Goal: Task Accomplishment & Management: Use online tool/utility

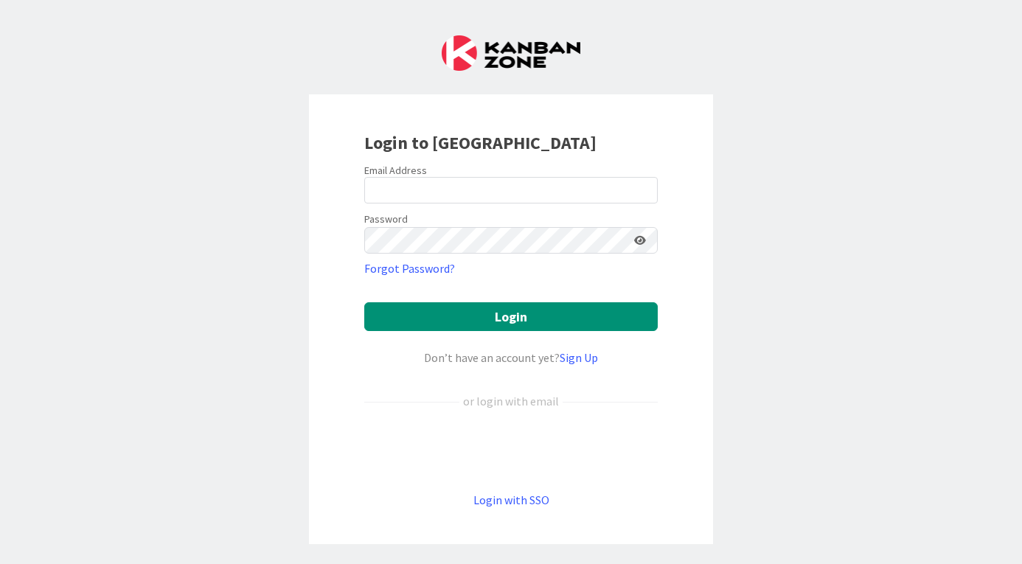
click at [980, 149] on div "Login to [GEOGRAPHIC_DATA] Email Address Password Forgot Password? Login Don’t …" at bounding box center [511, 282] width 1022 height 564
click at [482, 190] on input "email" at bounding box center [511, 190] width 294 height 27
type input "[PERSON_NAME][EMAIL_ADDRESS][DOMAIN_NAME]"
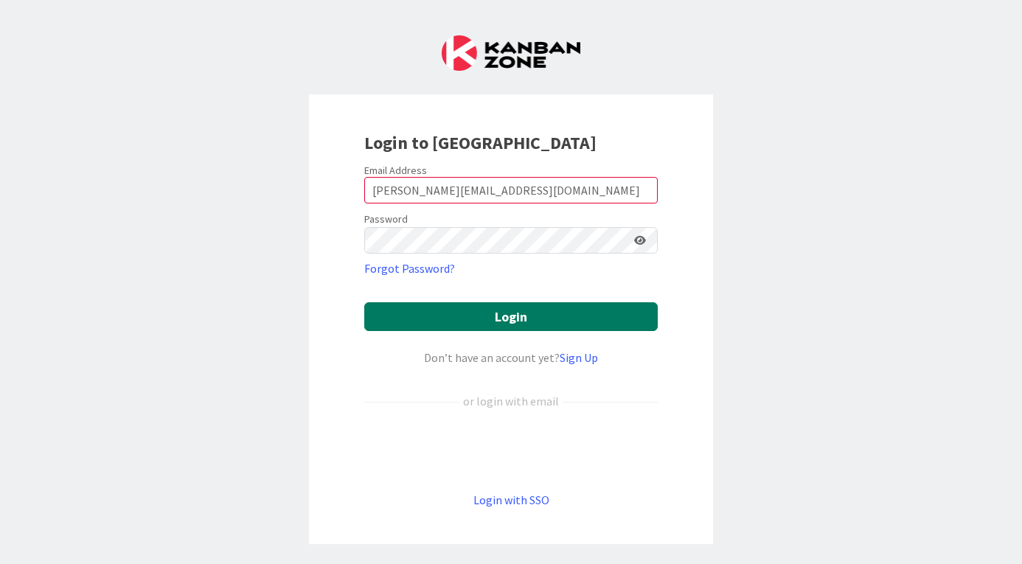
click at [501, 319] on button "Login" at bounding box center [511, 316] width 294 height 29
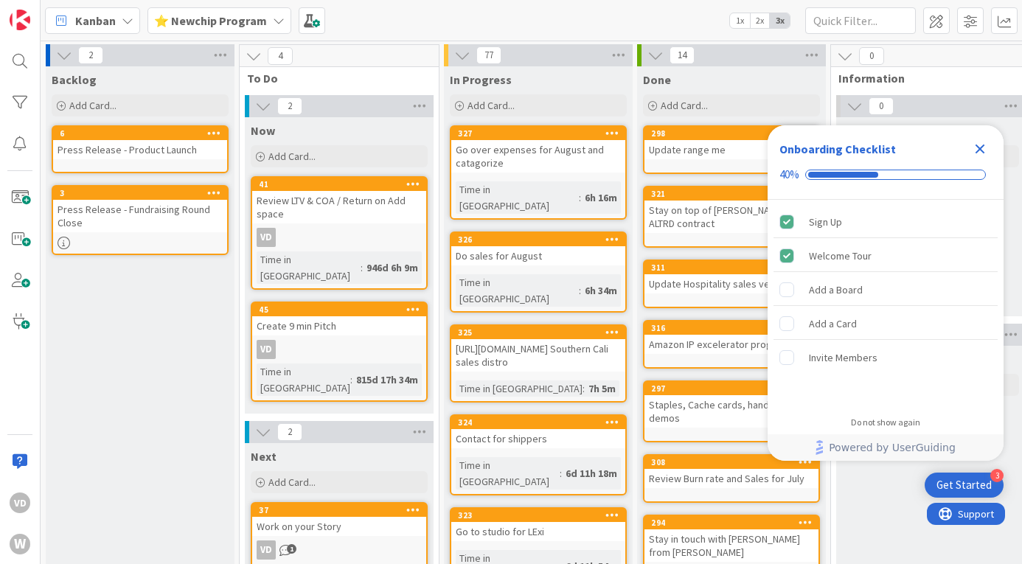
click at [987, 144] on icon "Close Checklist" at bounding box center [981, 149] width 18 height 18
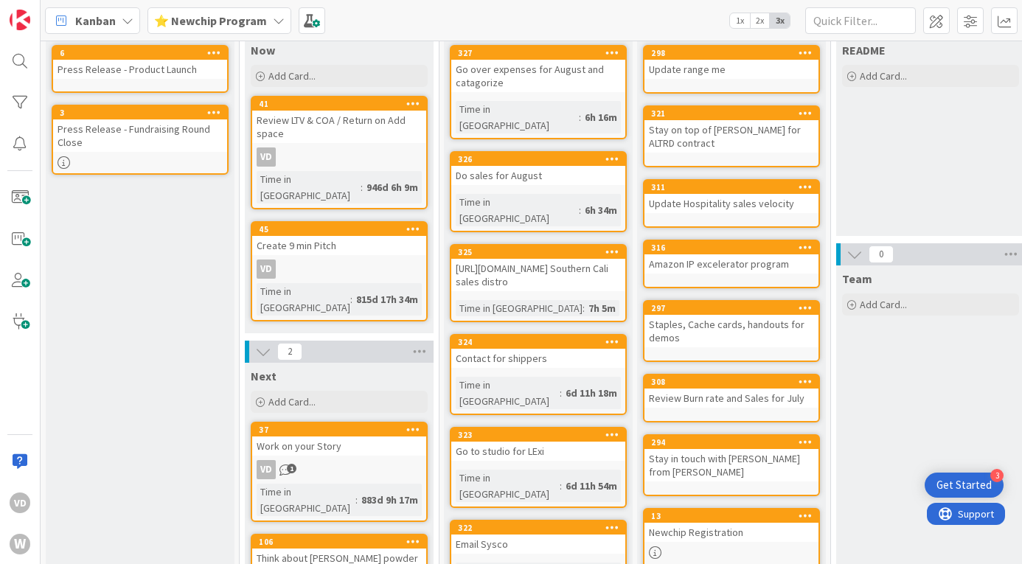
scroll to position [81, 0]
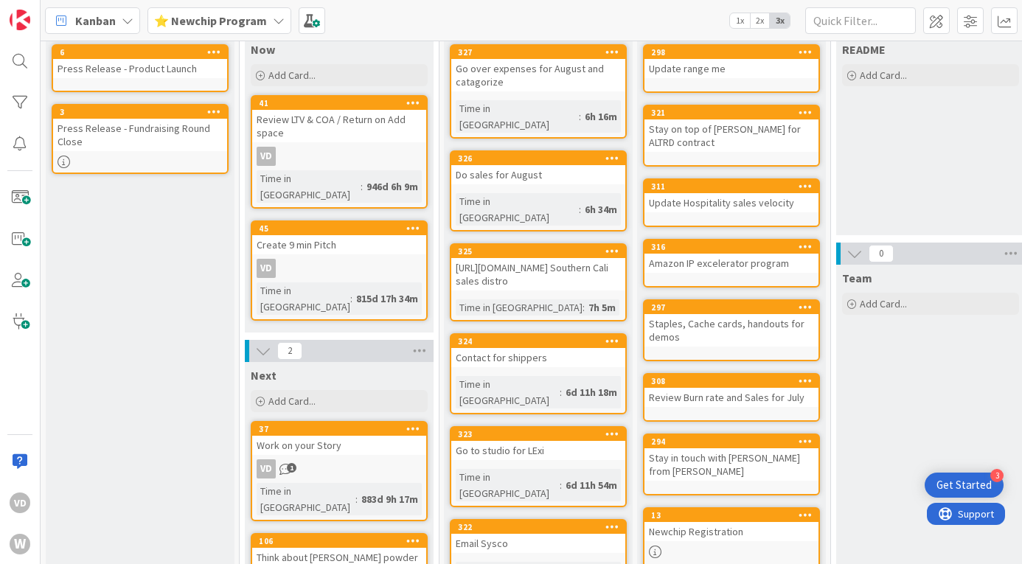
click at [527, 441] on div "Go to studio for LExi" at bounding box center [538, 450] width 174 height 19
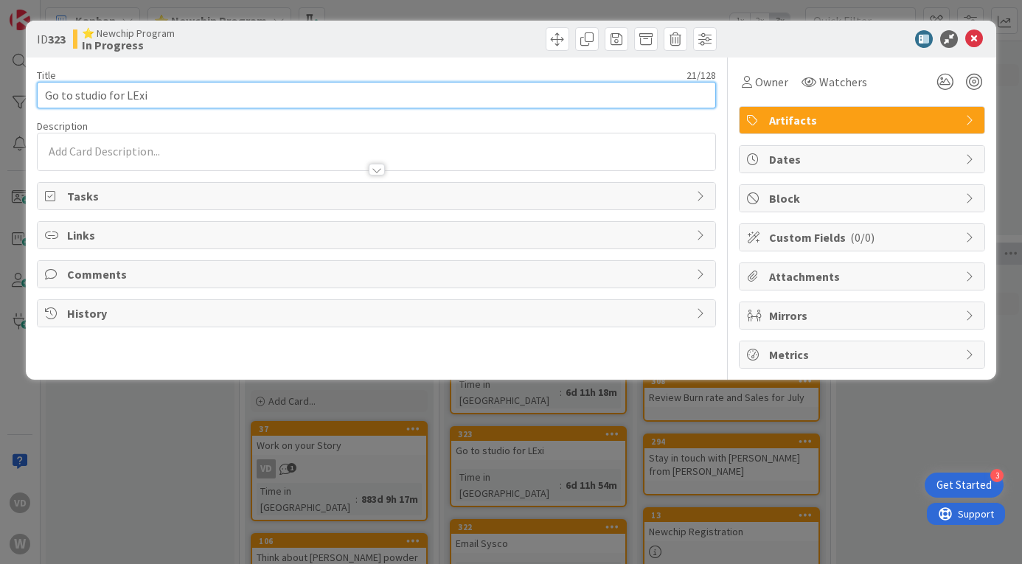
click at [323, 90] on input "Go to studio for LExi" at bounding box center [377, 95] width 680 height 27
type input "Go to studio for LExi to record"
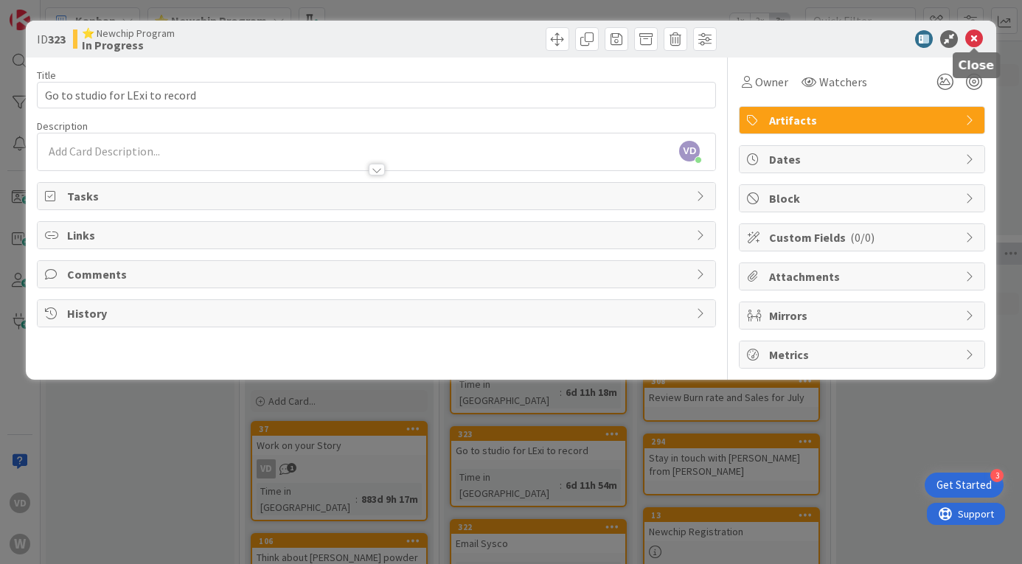
click at [974, 34] on icon at bounding box center [975, 39] width 18 height 18
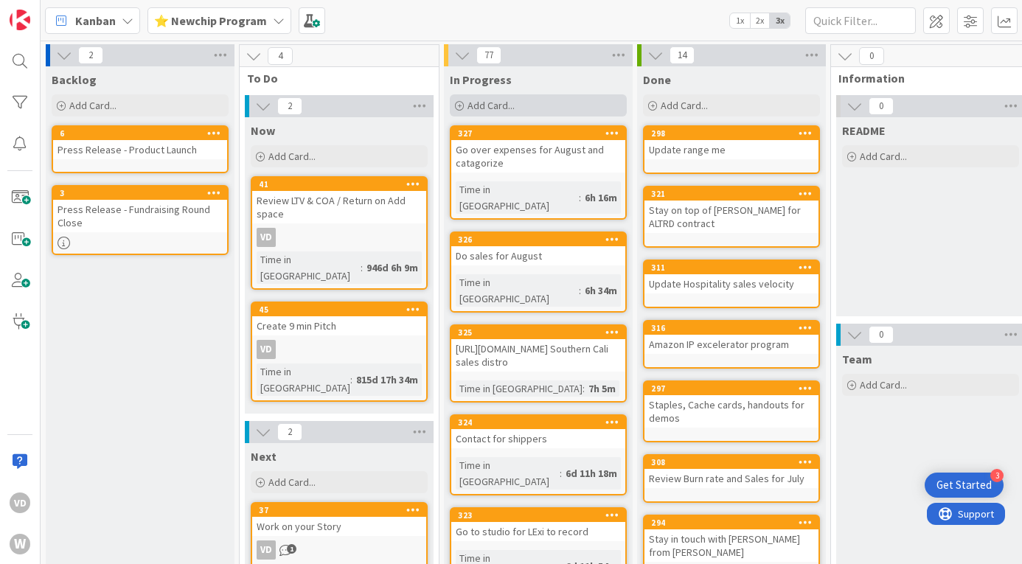
click at [514, 101] on span "Add Card..." at bounding box center [491, 105] width 47 height 13
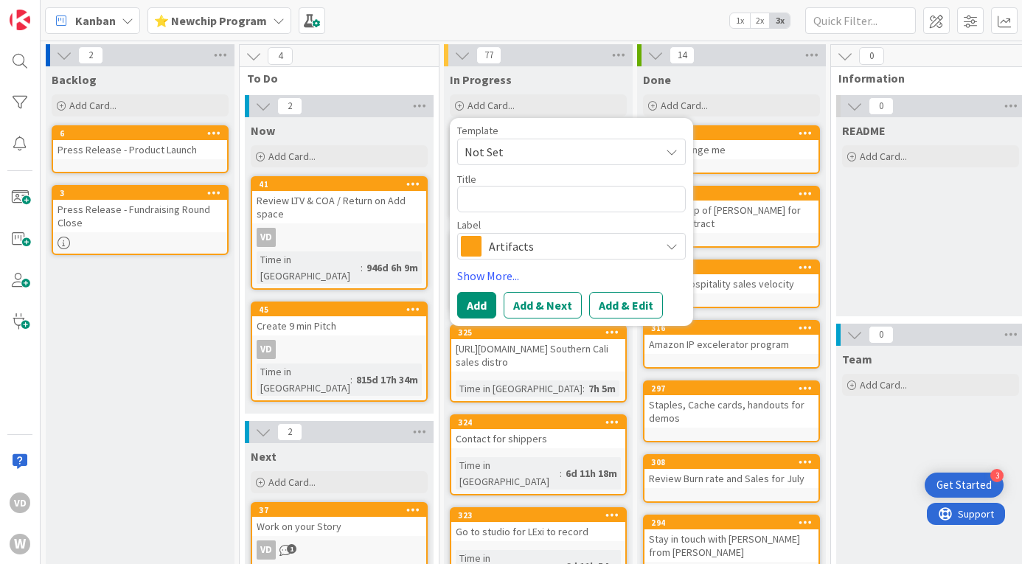
type textarea "x"
type textarea "S"
type textarea "x"
type textarea "St"
type textarea "x"
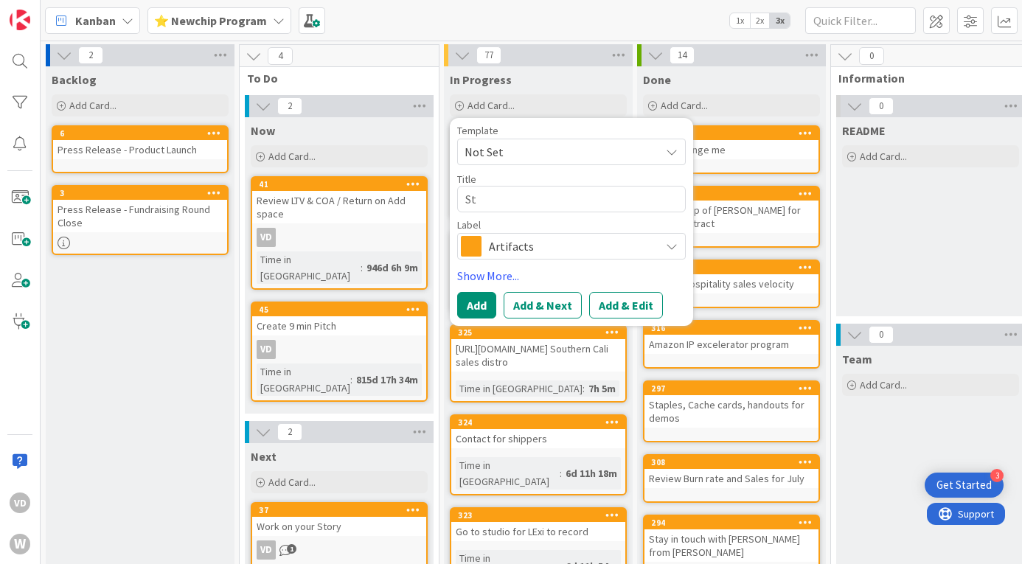
type textarea "Sta"
type textarea "x"
type textarea "Stay"
type textarea "x"
type textarea "Stay"
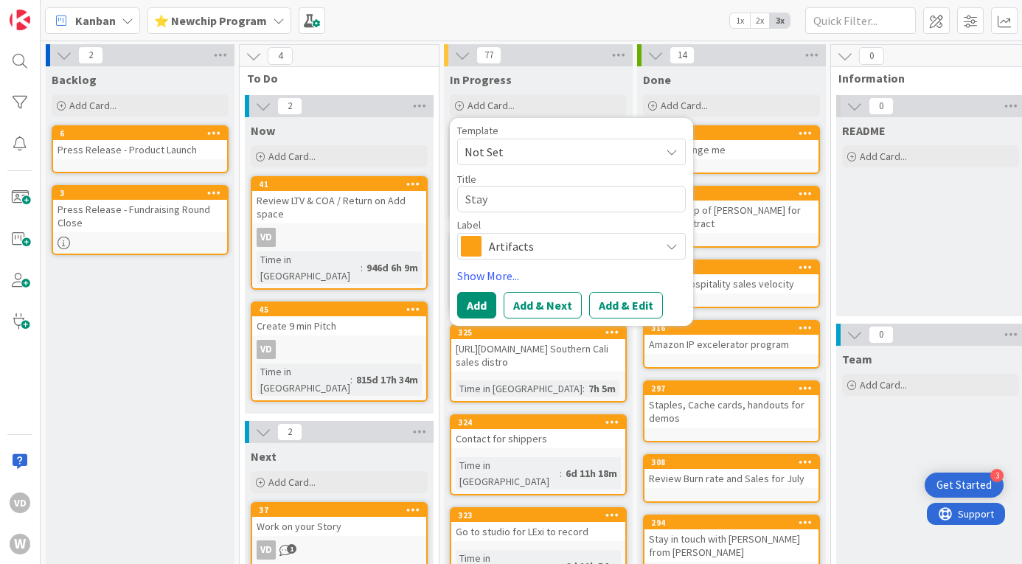
type textarea "x"
type textarea "Stay o"
type textarea "x"
type textarea "Stay on"
type textarea "x"
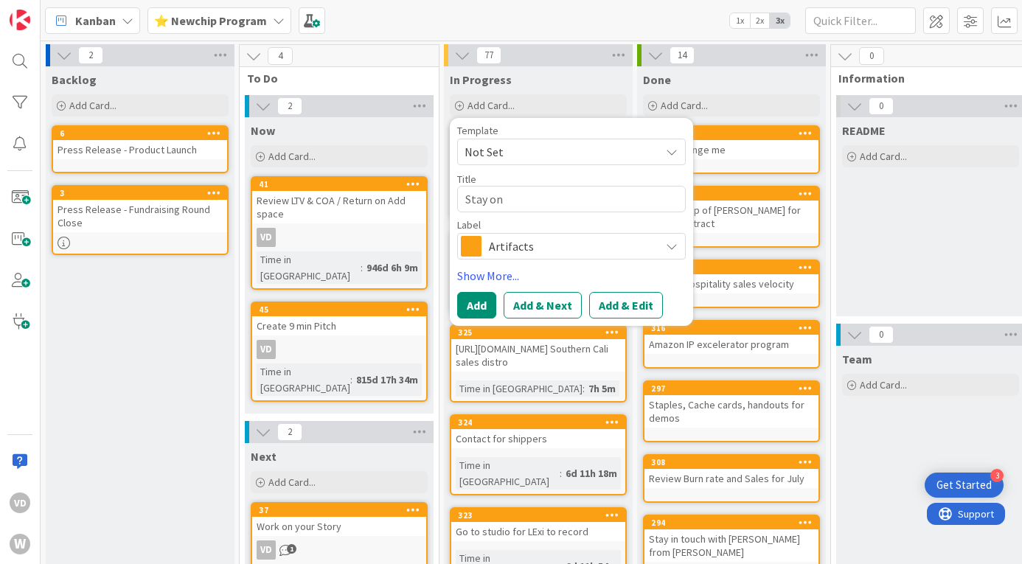
type textarea "Stay on"
type textarea "x"
type textarea "Stay on t"
type textarea "x"
type textarea "Stay on to"
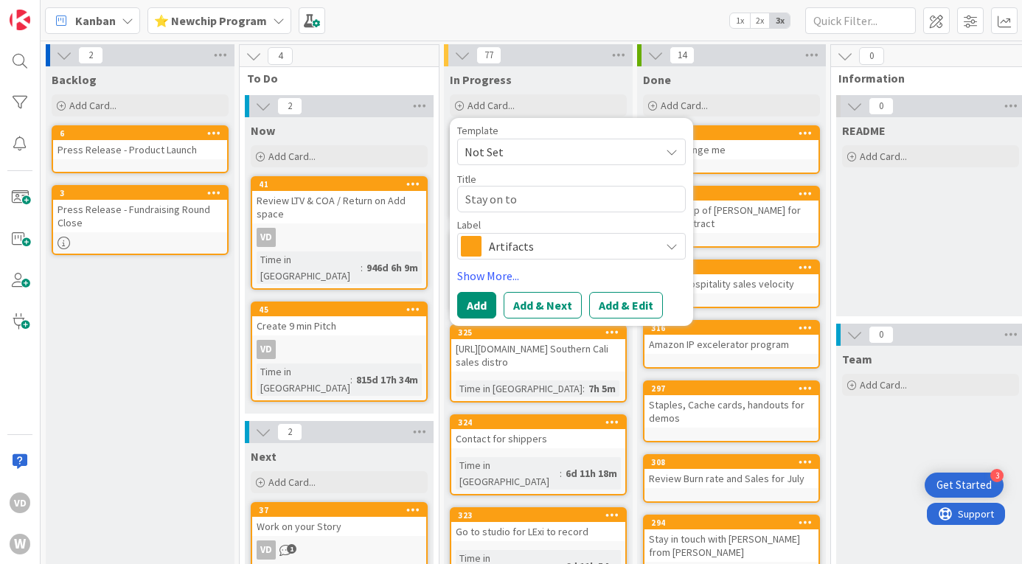
type textarea "x"
type textarea "Stay on top"
type textarea "x"
type textarea "Stay on top"
type textarea "x"
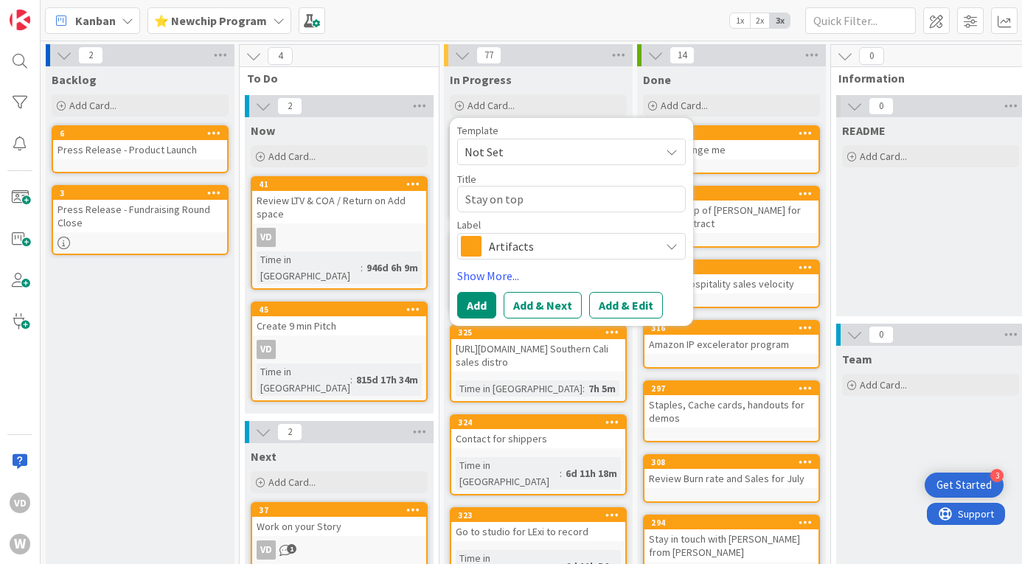
type textarea "Stay on top o"
type textarea "x"
type textarea "Stay on top of"
type textarea "x"
type textarea "Stay on top of R"
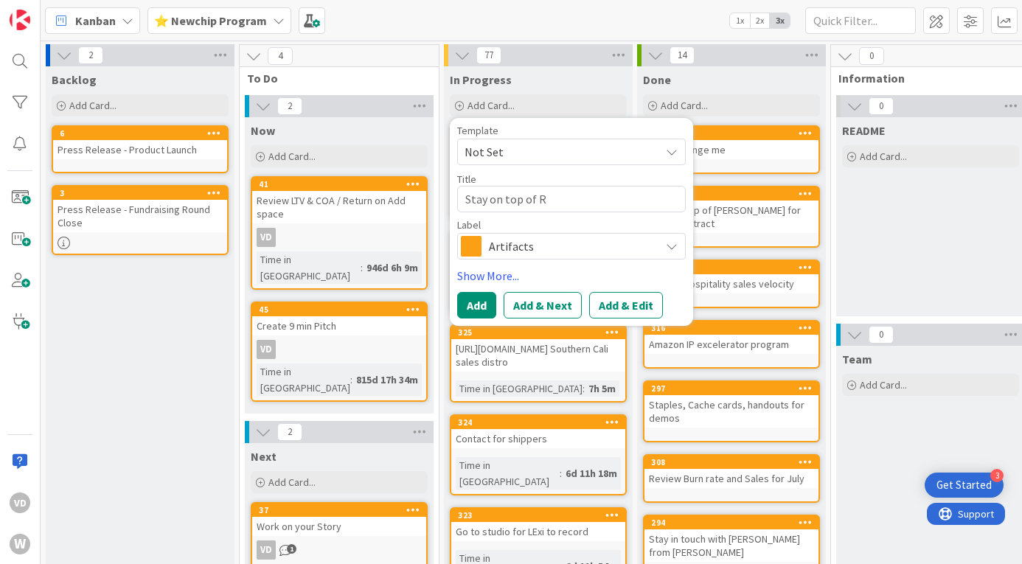
type textarea "x"
type textarea "Stay on top of Ra"
type textarea "x"
type textarea "Stay on top of Ran"
type textarea "x"
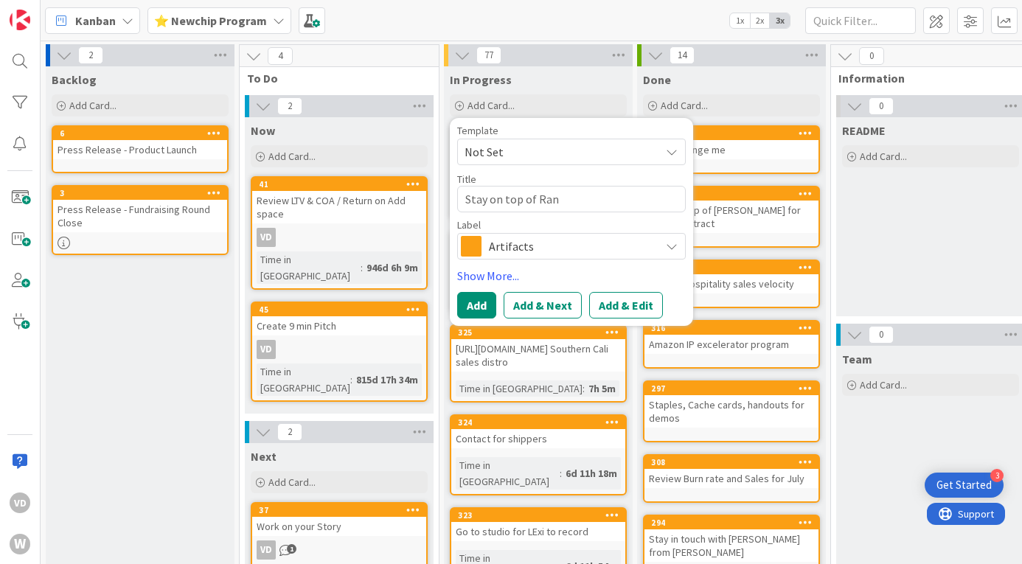
type textarea "Stay on top of Ranj"
type textarea "x"
type textarea "Stay on top of Ranje"
type textarea "x"
type textarea "Stay on top of Ranjee"
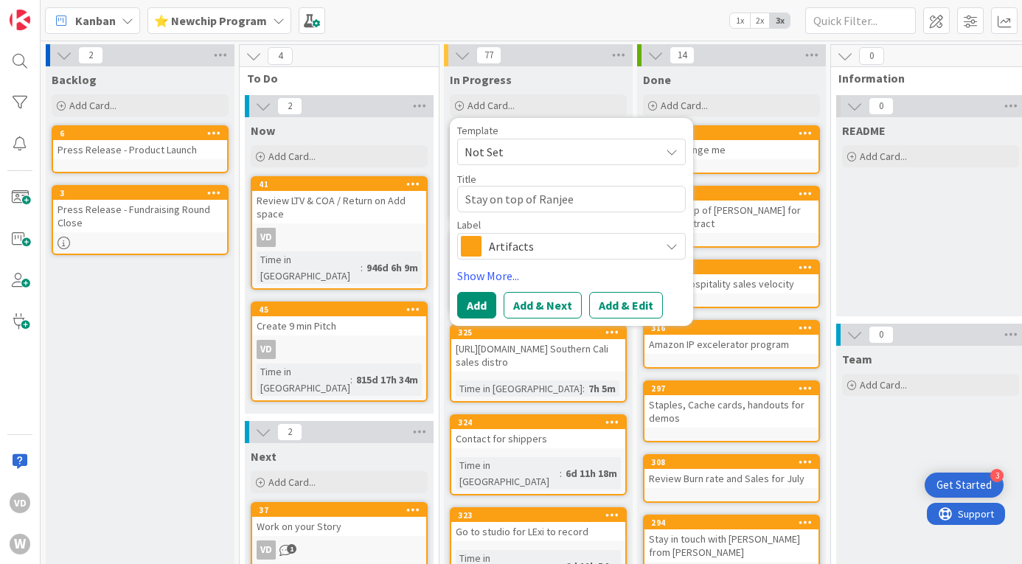
type textarea "x"
type textarea "Stay on top of [PERSON_NAME]"
click at [476, 298] on button "Add" at bounding box center [476, 305] width 39 height 27
